Goal: Answer question/provide support

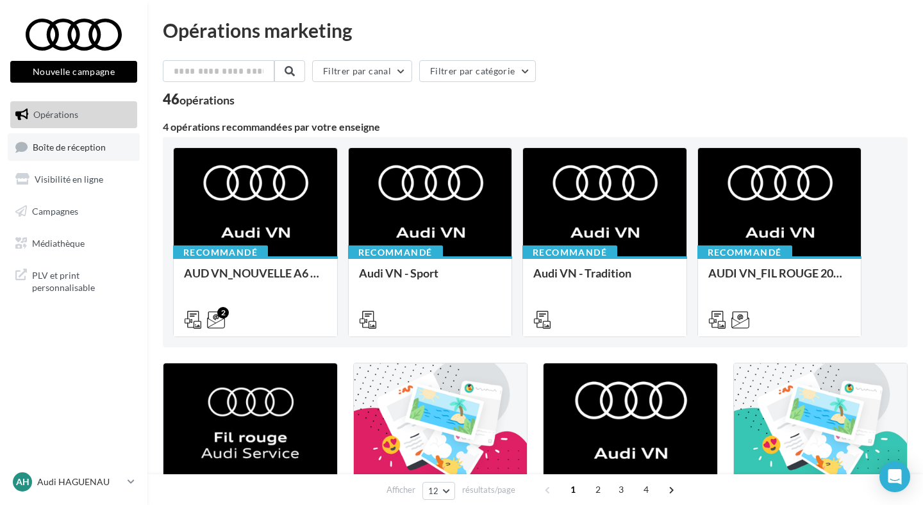
click at [68, 142] on span "Boîte de réception" at bounding box center [69, 146] width 73 height 11
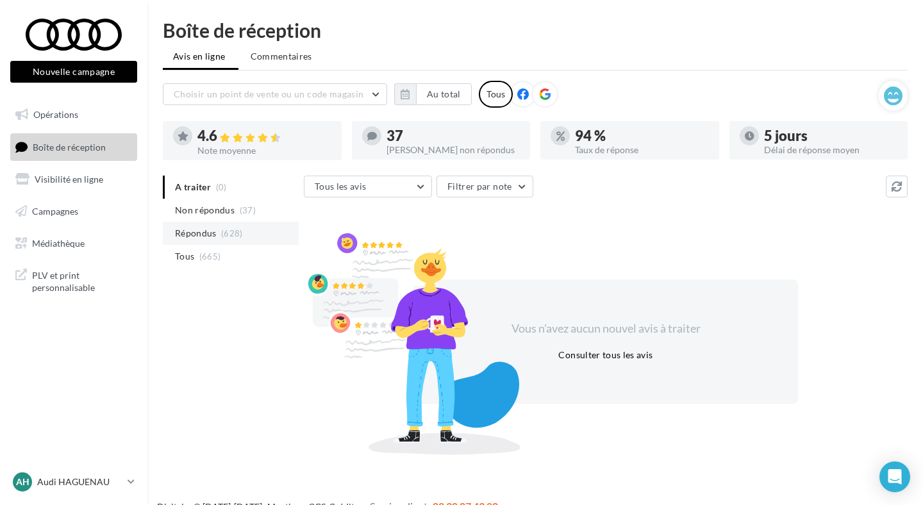
click at [270, 224] on li "Répondus (628)" at bounding box center [231, 233] width 136 height 23
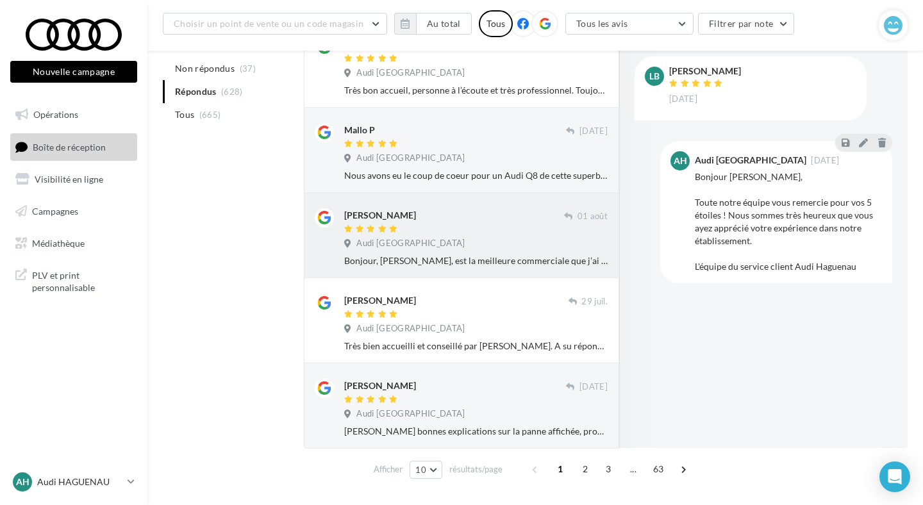
scroll to position [627, 0]
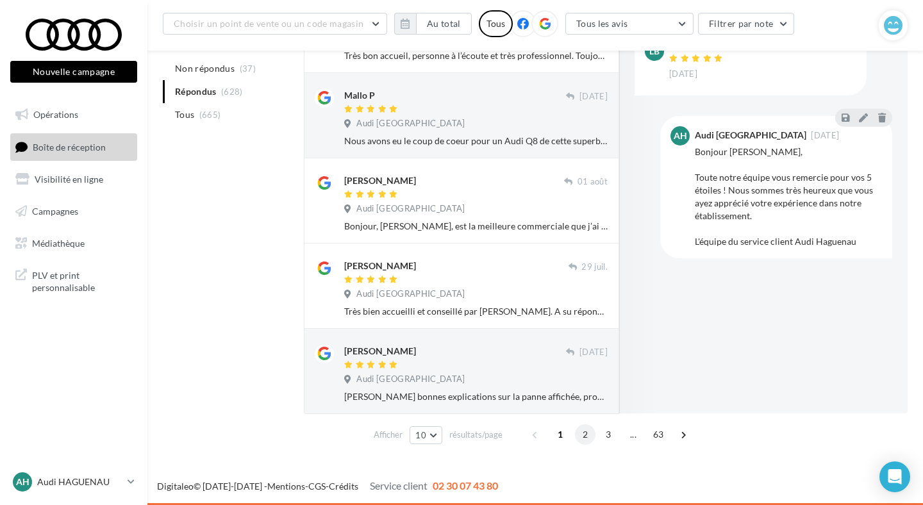
click at [584, 440] on span "2" at bounding box center [585, 434] width 21 height 21
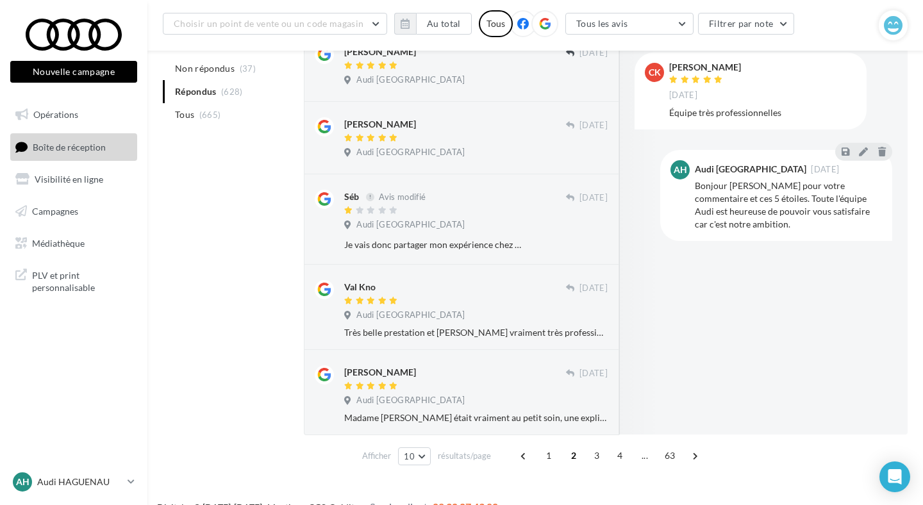
scroll to position [632, 0]
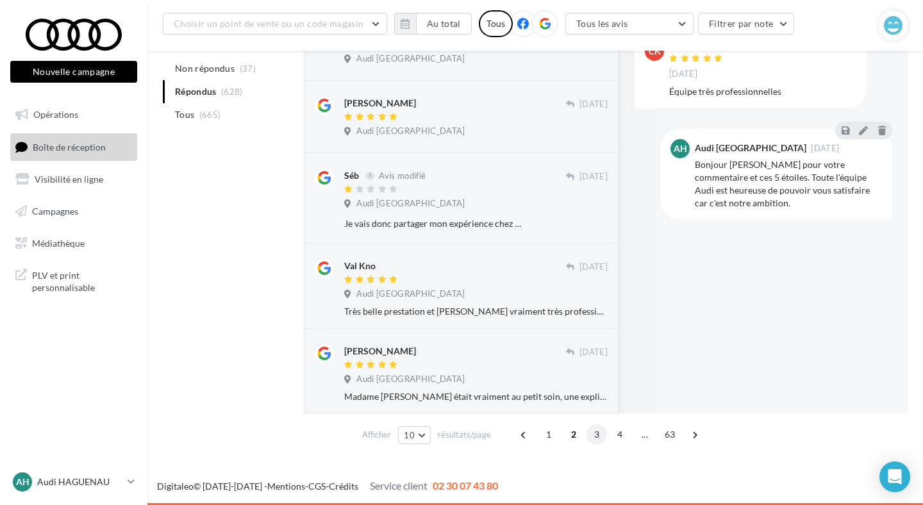
click at [596, 439] on span "3" at bounding box center [596, 434] width 21 height 21
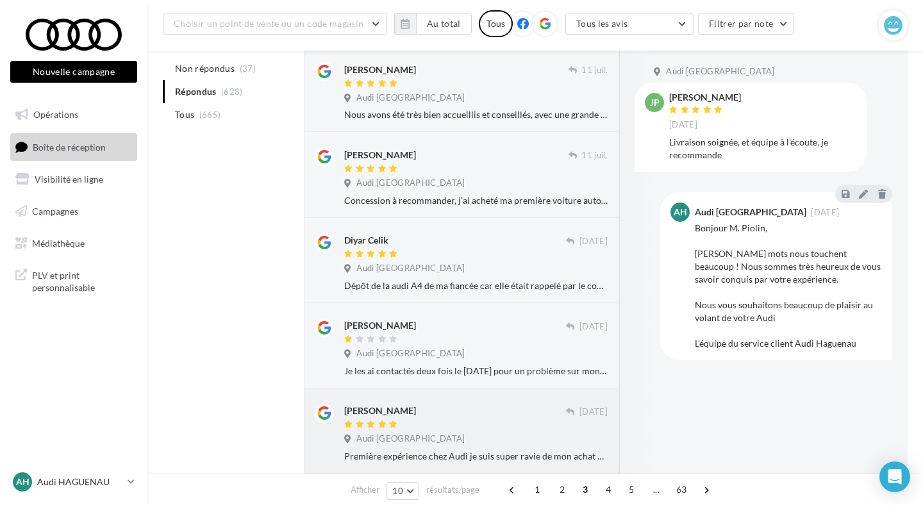
scroll to position [320, 0]
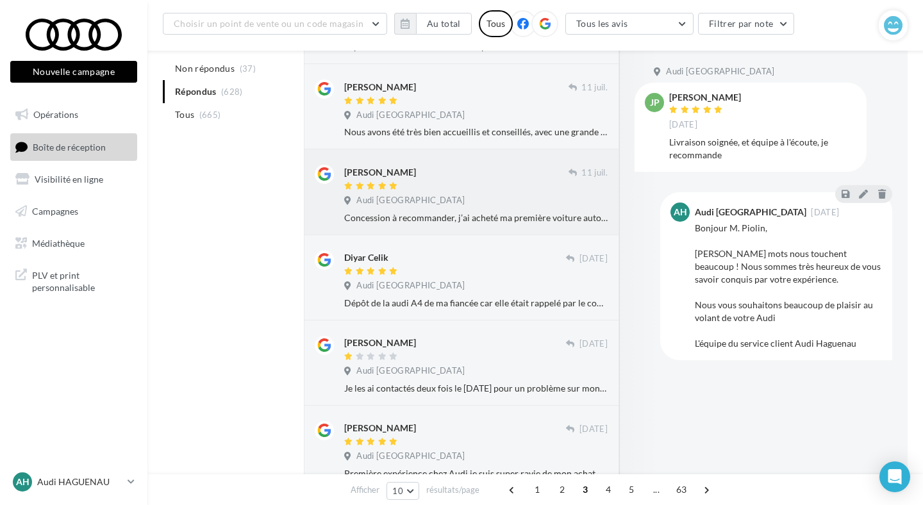
click at [470, 206] on div "Audi [GEOGRAPHIC_DATA]" at bounding box center [407, 201] width 126 height 12
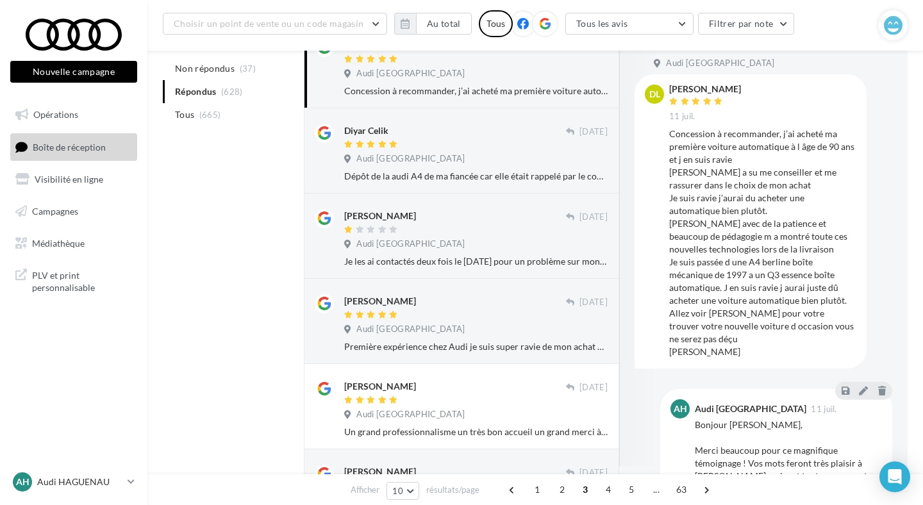
scroll to position [6, 0]
click at [653, 272] on div "DL" at bounding box center [654, 223] width 19 height 274
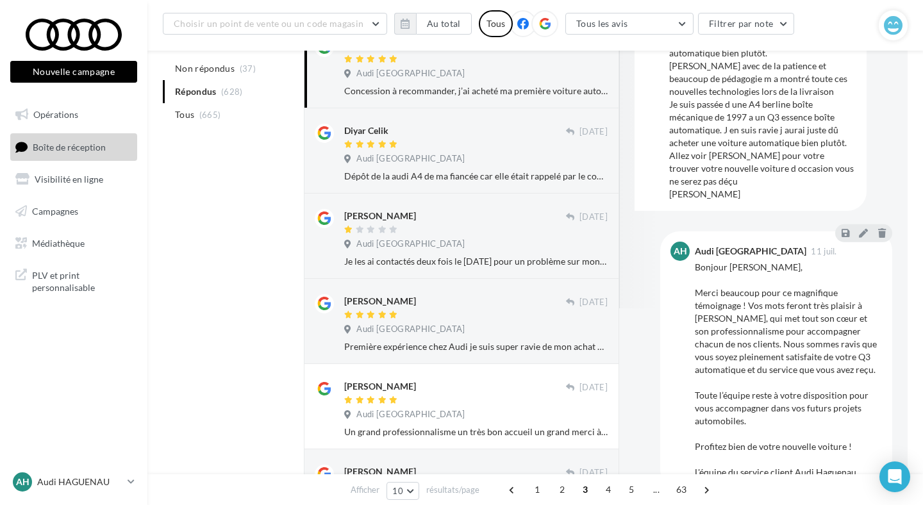
scroll to position [196, 0]
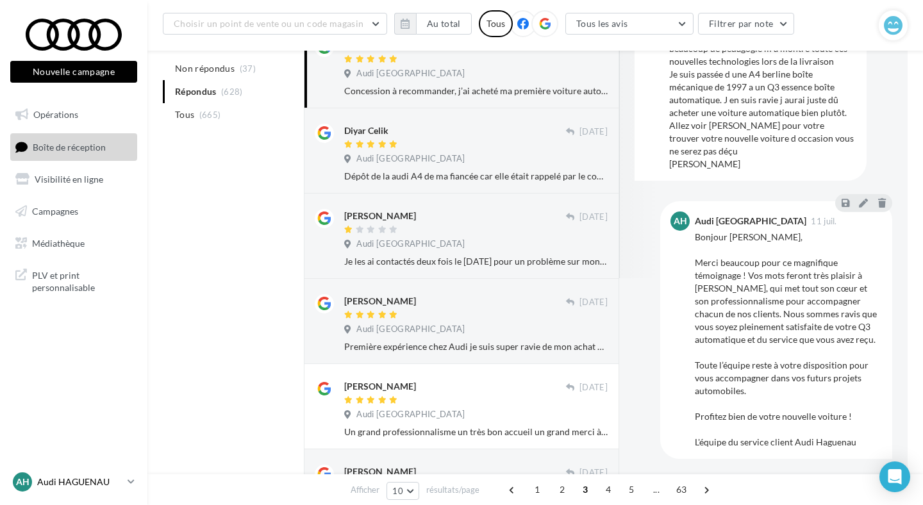
click at [94, 490] on link "AH Audi HAGUENAU audi-hagu-mar" at bounding box center [73, 482] width 127 height 24
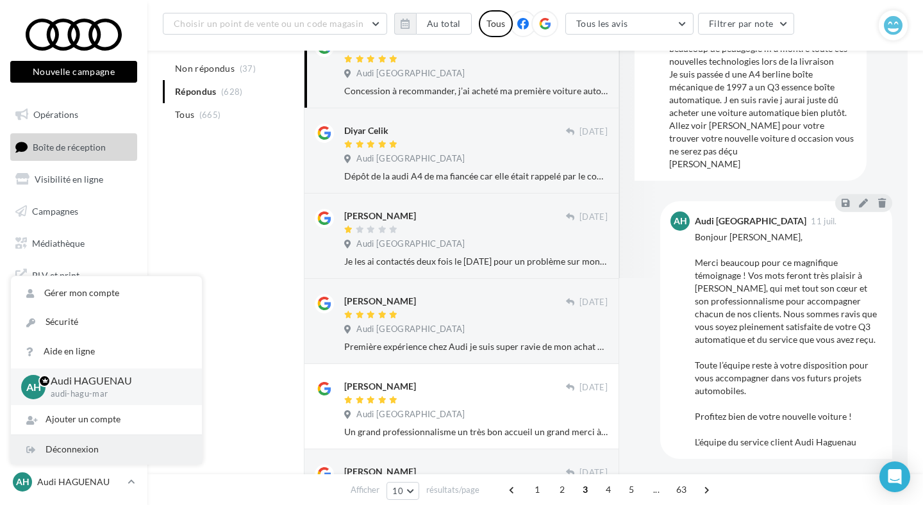
click at [101, 459] on div "Déconnexion" at bounding box center [106, 449] width 191 height 29
